Goal: Check status: Check status

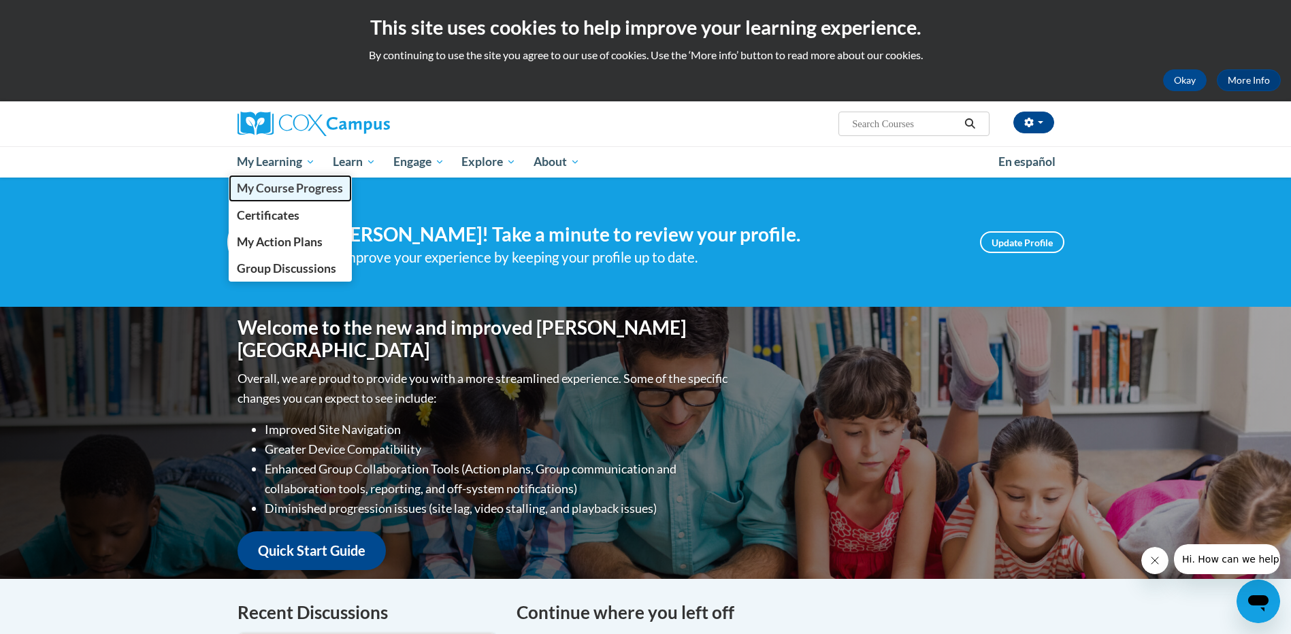
click at [301, 188] on span "My Course Progress" at bounding box center [290, 188] width 106 height 14
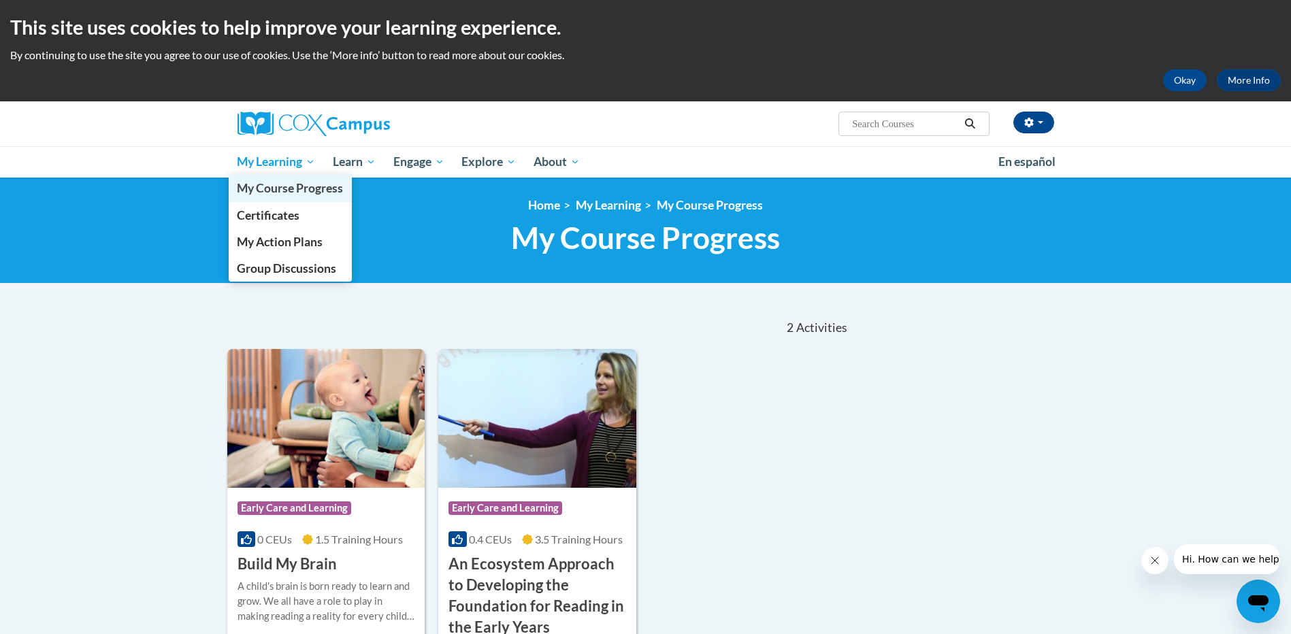
click at [286, 189] on span "My Course Progress" at bounding box center [290, 188] width 106 height 14
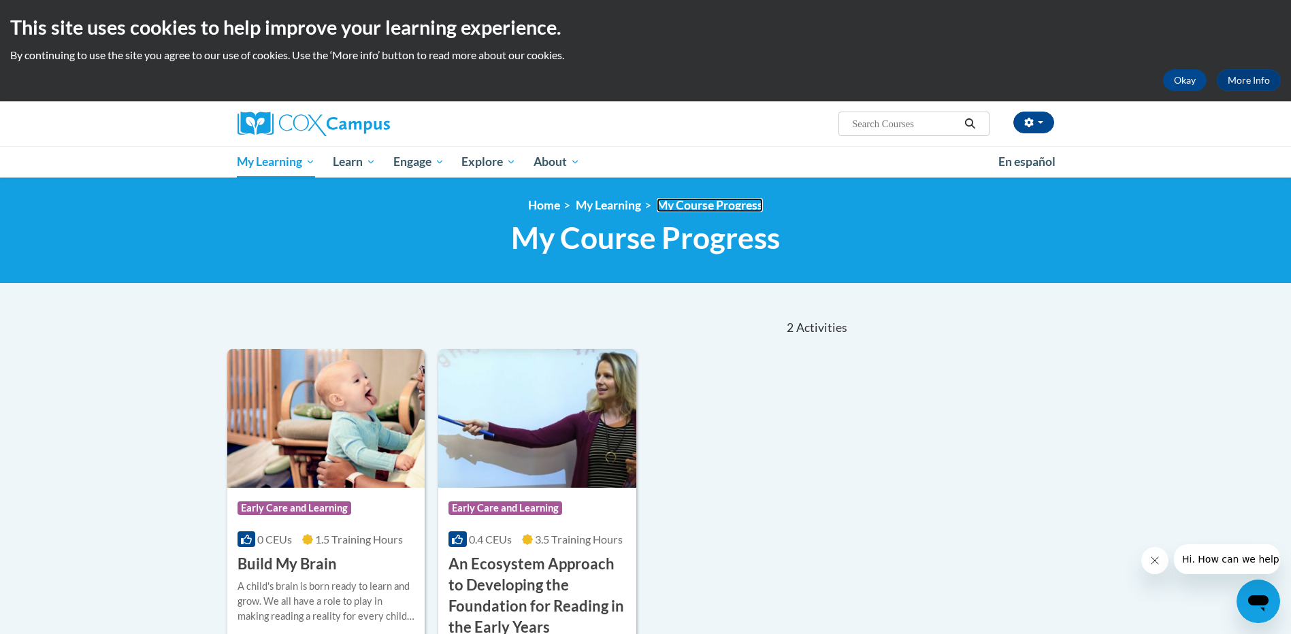
click at [710, 204] on link "My Course Progress" at bounding box center [710, 205] width 106 height 14
click at [554, 208] on link "Home" at bounding box center [544, 205] width 32 height 14
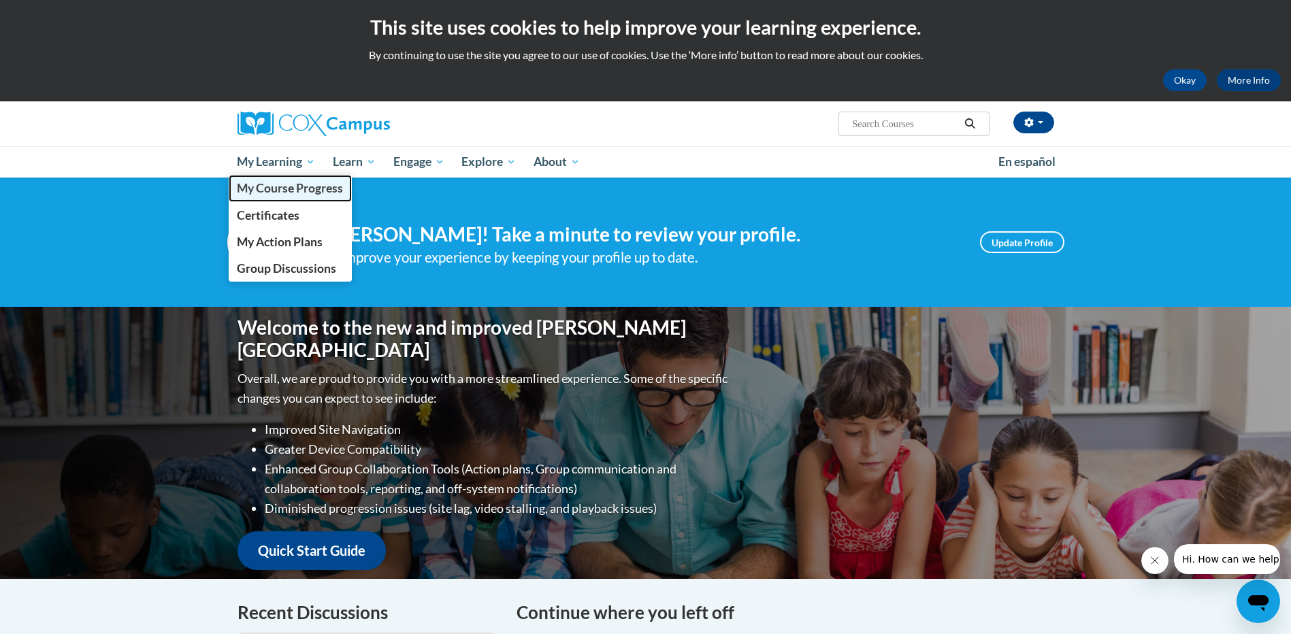
click at [274, 189] on span "My Course Progress" at bounding box center [290, 188] width 106 height 14
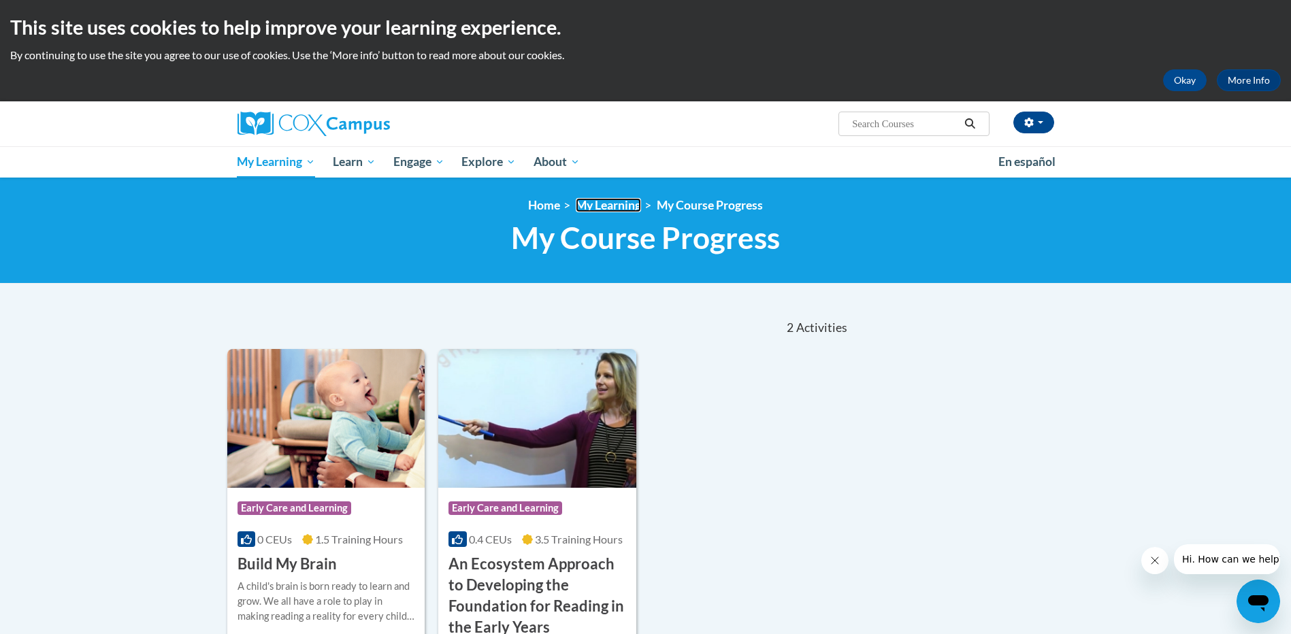
click at [614, 206] on link "My Learning" at bounding box center [608, 205] width 65 height 14
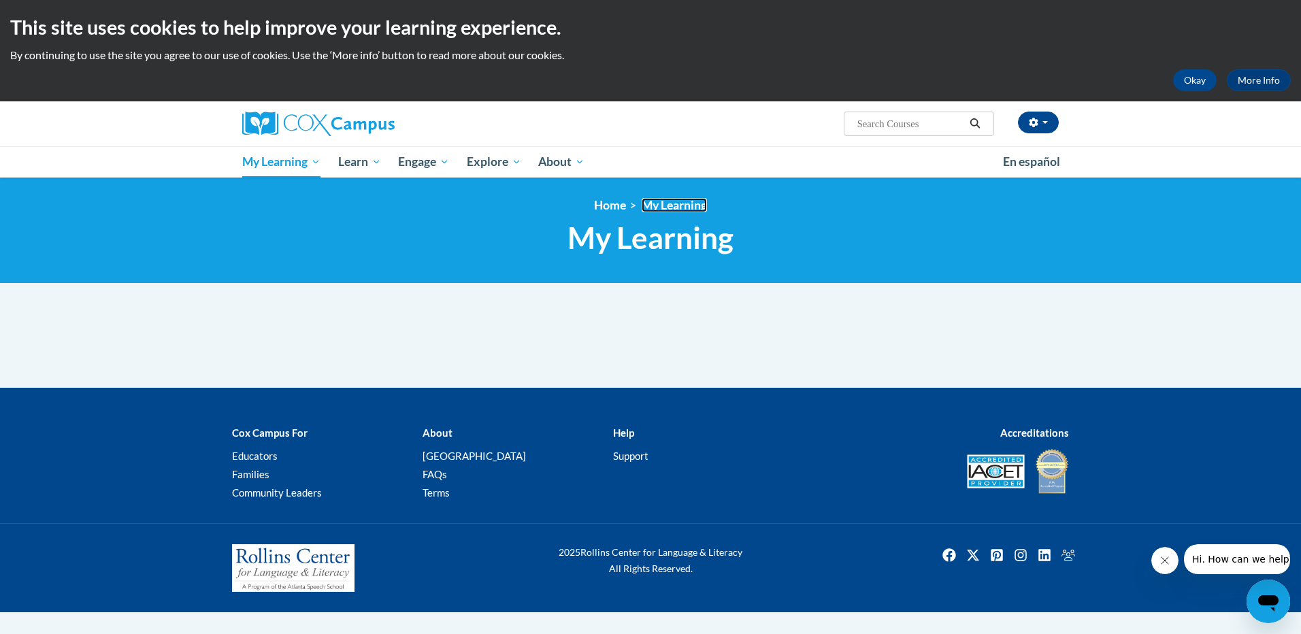
click at [664, 205] on link "My Learning" at bounding box center [674, 205] width 65 height 14
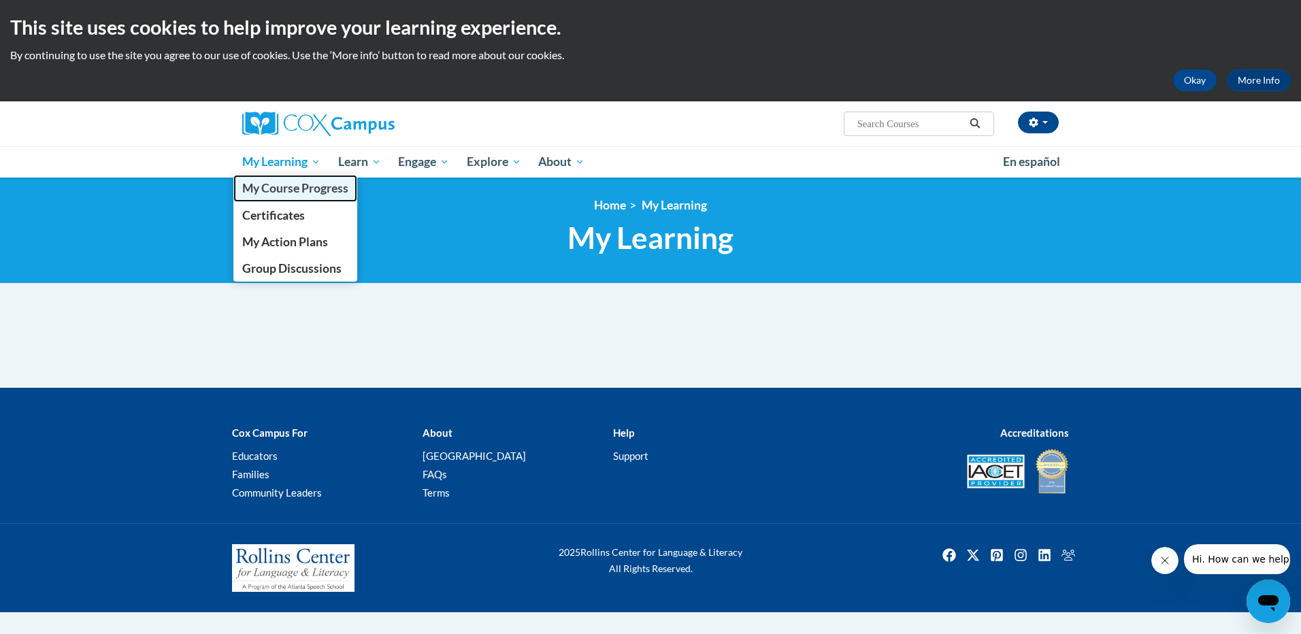
click at [272, 191] on span "My Course Progress" at bounding box center [295, 188] width 106 height 14
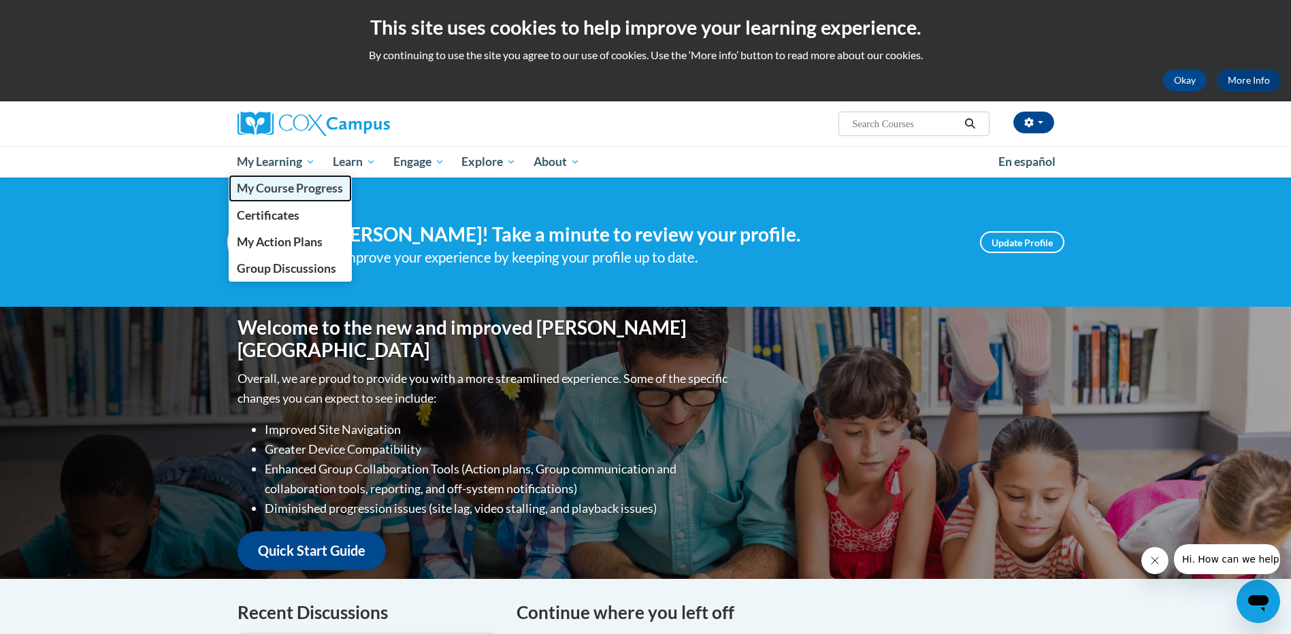
click at [316, 186] on span "My Course Progress" at bounding box center [290, 188] width 106 height 14
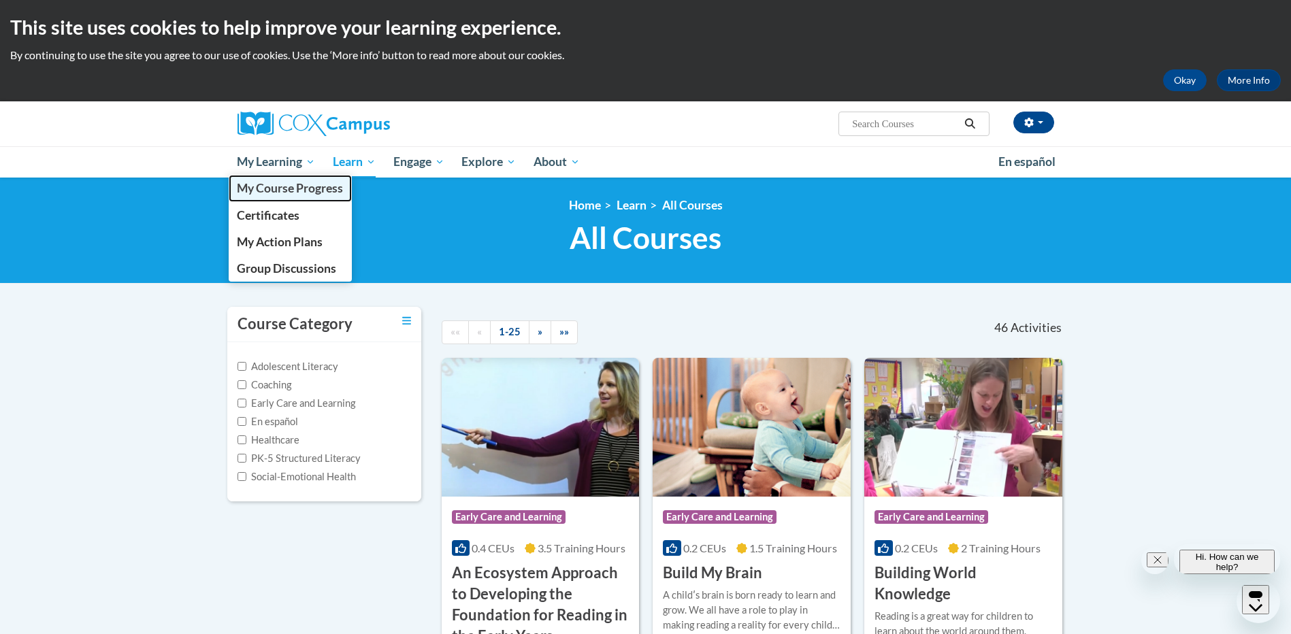
click at [281, 187] on span "My Course Progress" at bounding box center [290, 188] width 106 height 14
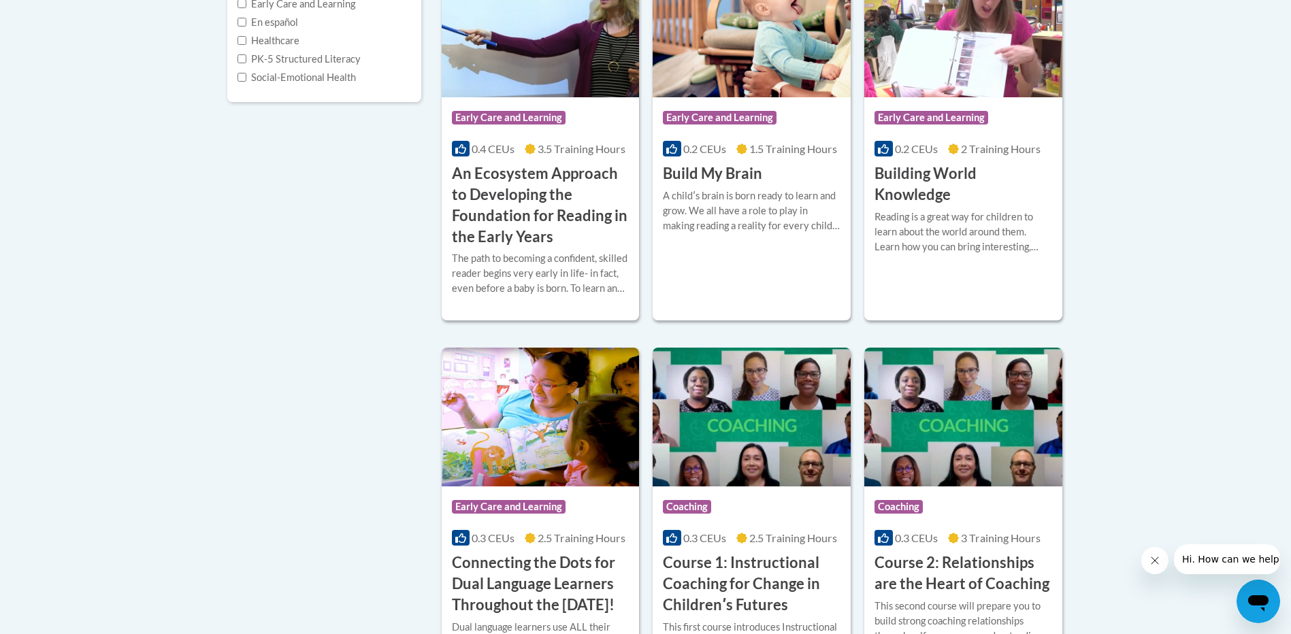
scroll to position [408, 0]
